Goal: Entertainment & Leisure: Consume media (video, audio)

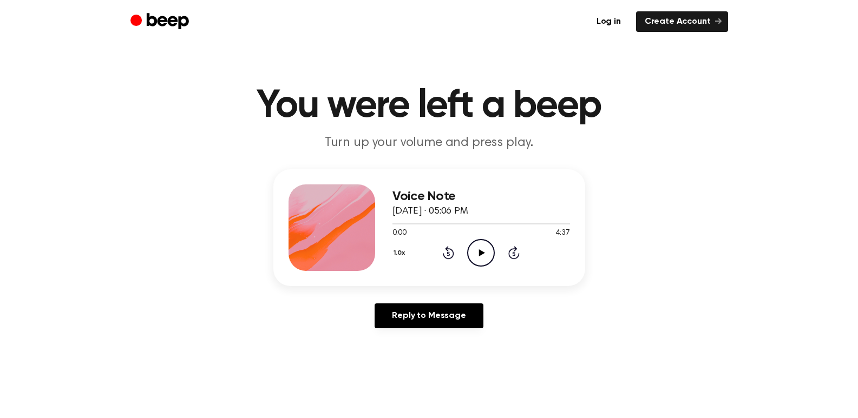
click at [479, 248] on icon "Play Audio" at bounding box center [481, 253] width 28 height 28
click at [576, 343] on main "You were left a beep Turn up your volume and press play. Voice Note [DATE] · 05…" at bounding box center [429, 333] width 858 height 667
click at [732, 352] on main "You were left a beep Turn up your volume and press play. Voice Note [DATE] · 05…" at bounding box center [429, 333] width 858 height 667
click at [481, 257] on icon "Play Audio" at bounding box center [481, 253] width 28 height 28
click at [480, 256] on icon "Play Audio" at bounding box center [481, 253] width 28 height 28
